Goal: Understand process/instructions

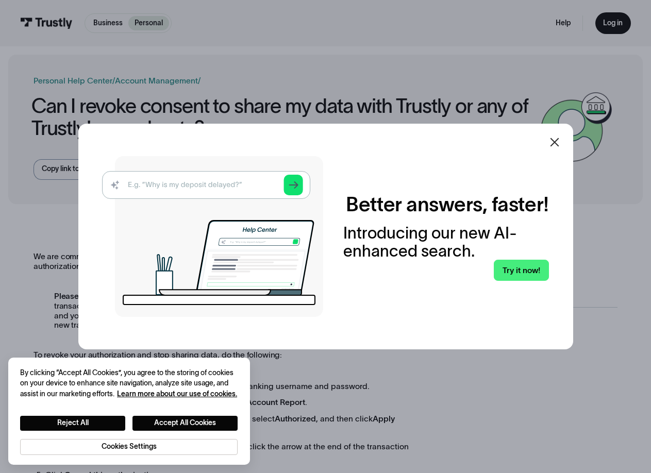
click at [561, 143] on icon at bounding box center [555, 142] width 12 height 12
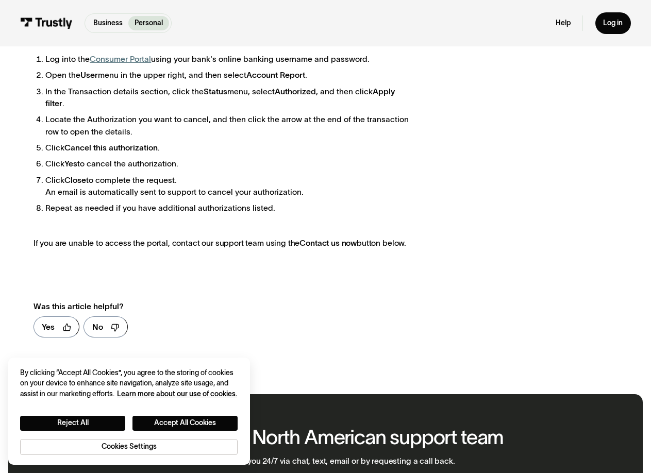
scroll to position [309, 0]
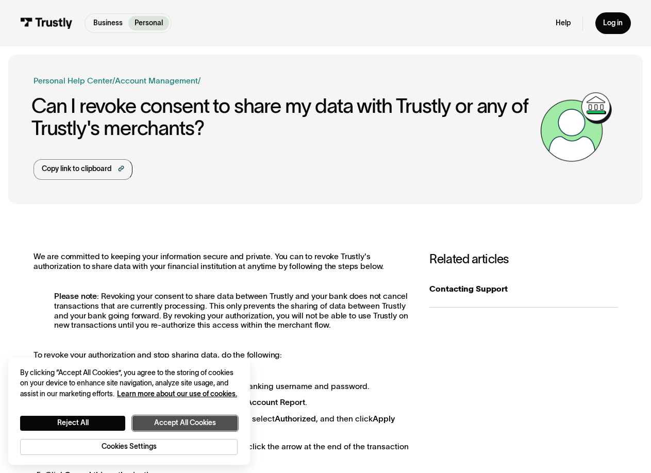
click at [209, 421] on button "Accept All Cookies" at bounding box center [185, 423] width 105 height 15
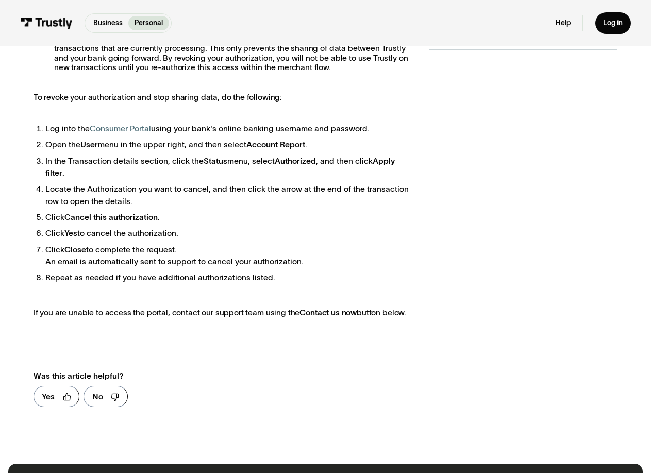
scroll to position [206, 0]
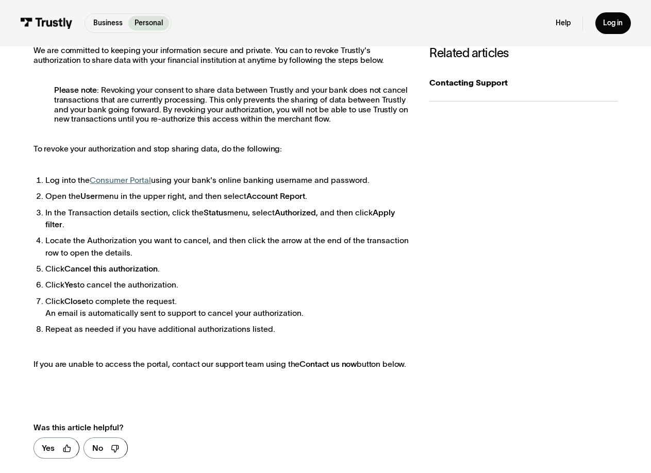
click at [135, 176] on link "Consumer Portal" at bounding box center [120, 180] width 61 height 9
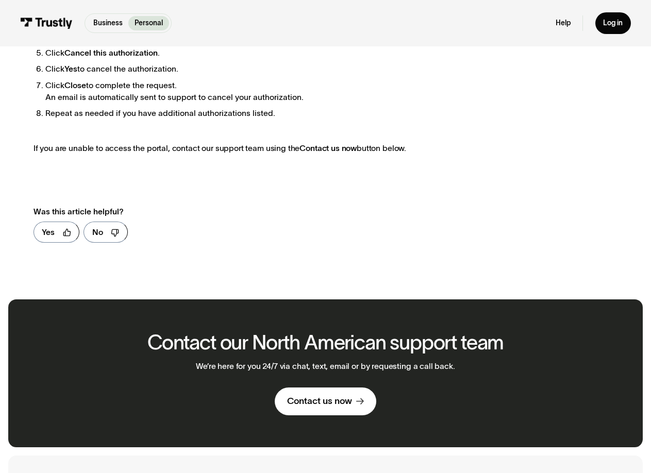
scroll to position [416, 0]
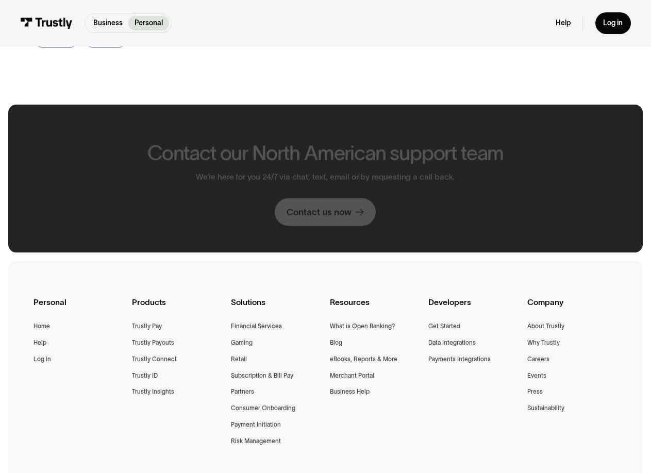
scroll to position [544, 0]
